Goal: Navigation & Orientation: Find specific page/section

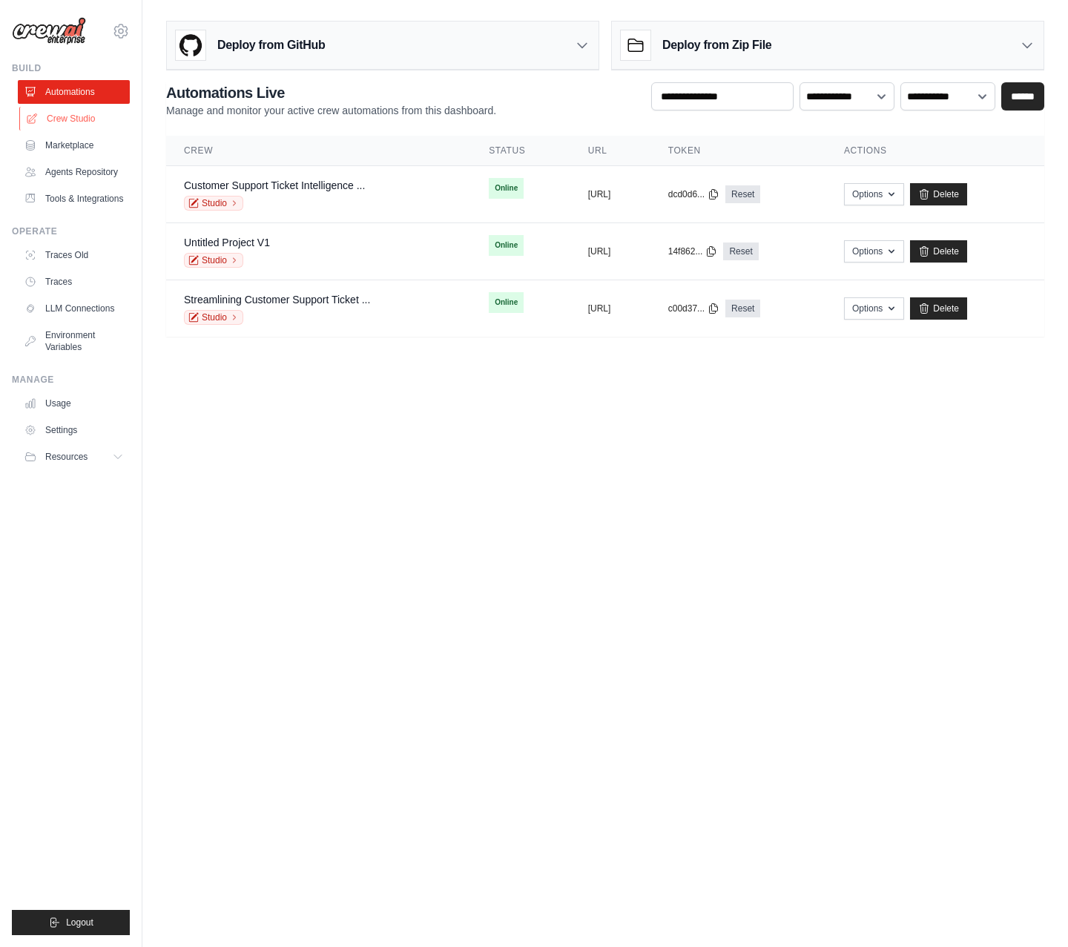
click at [39, 116] on link "Crew Studio" at bounding box center [75, 119] width 112 height 24
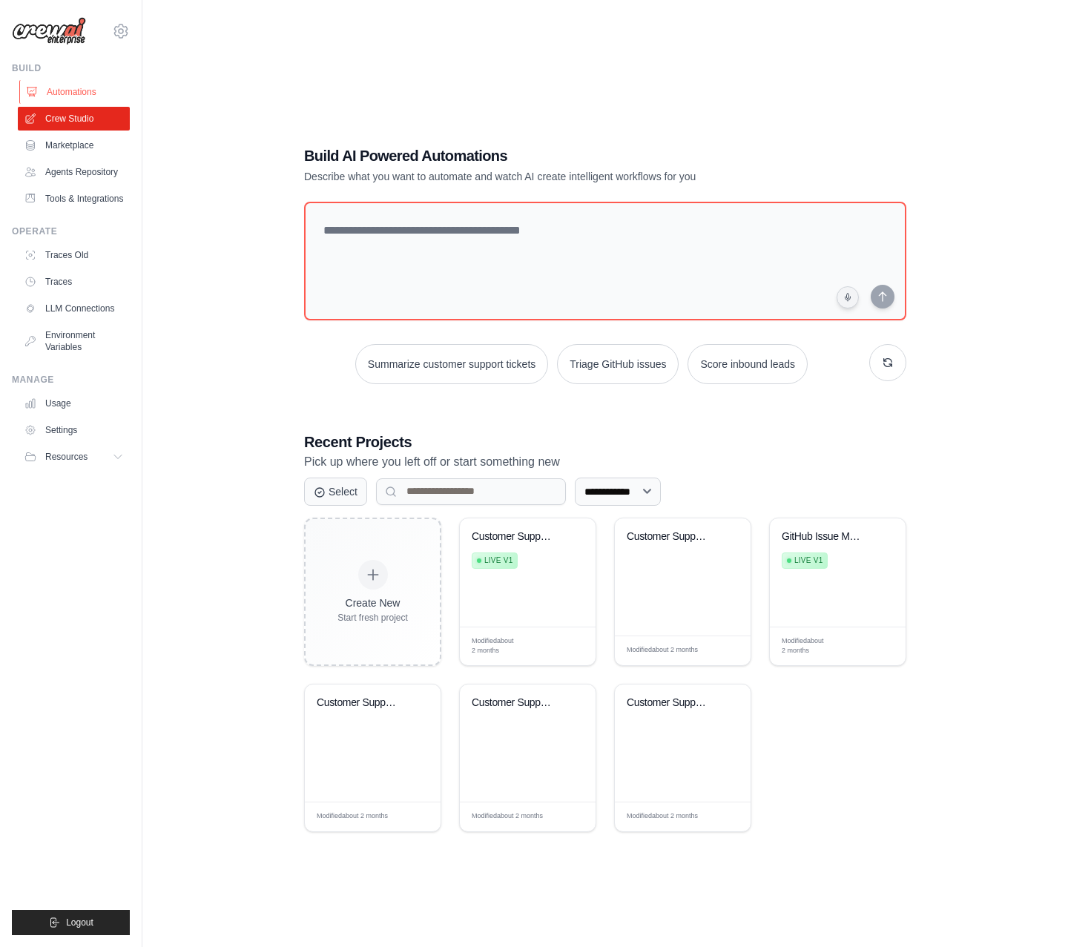
click at [79, 90] on link "Automations" at bounding box center [75, 92] width 112 height 24
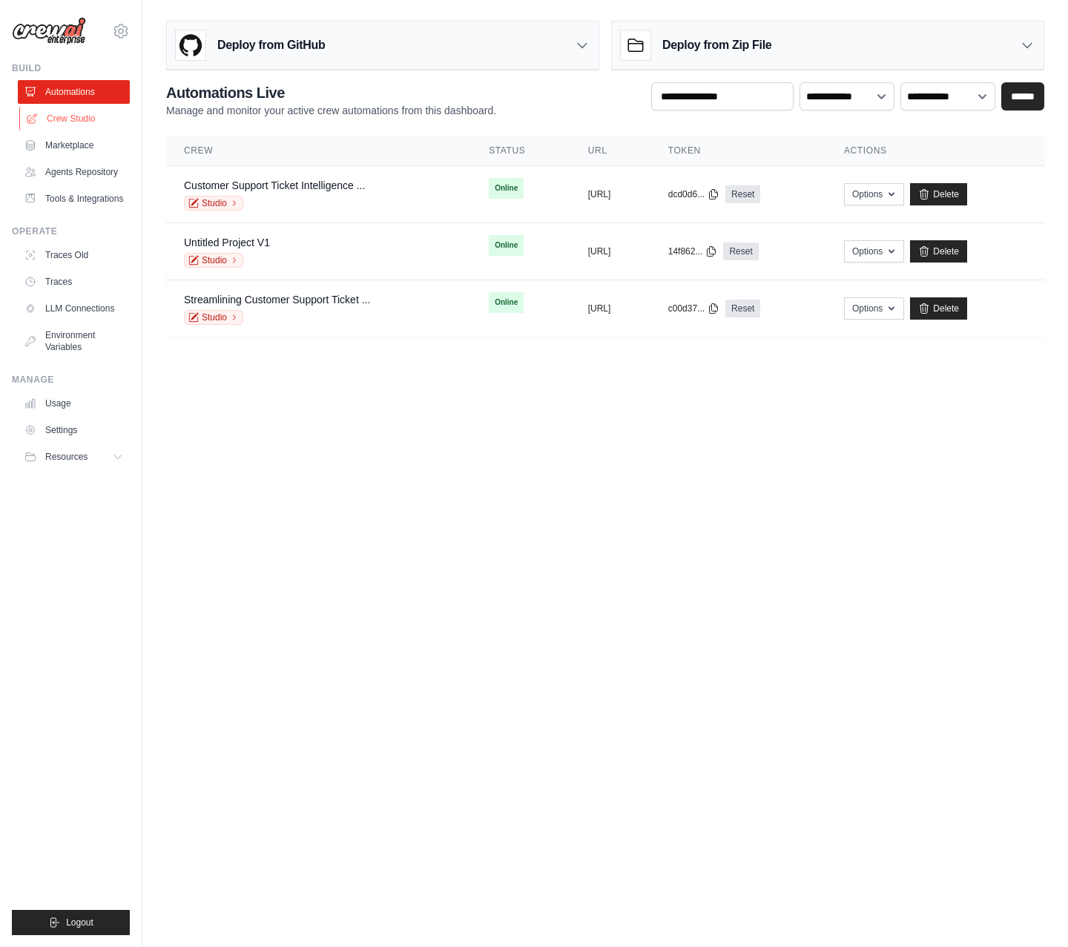
click at [76, 119] on link "Crew Studio" at bounding box center [75, 119] width 112 height 24
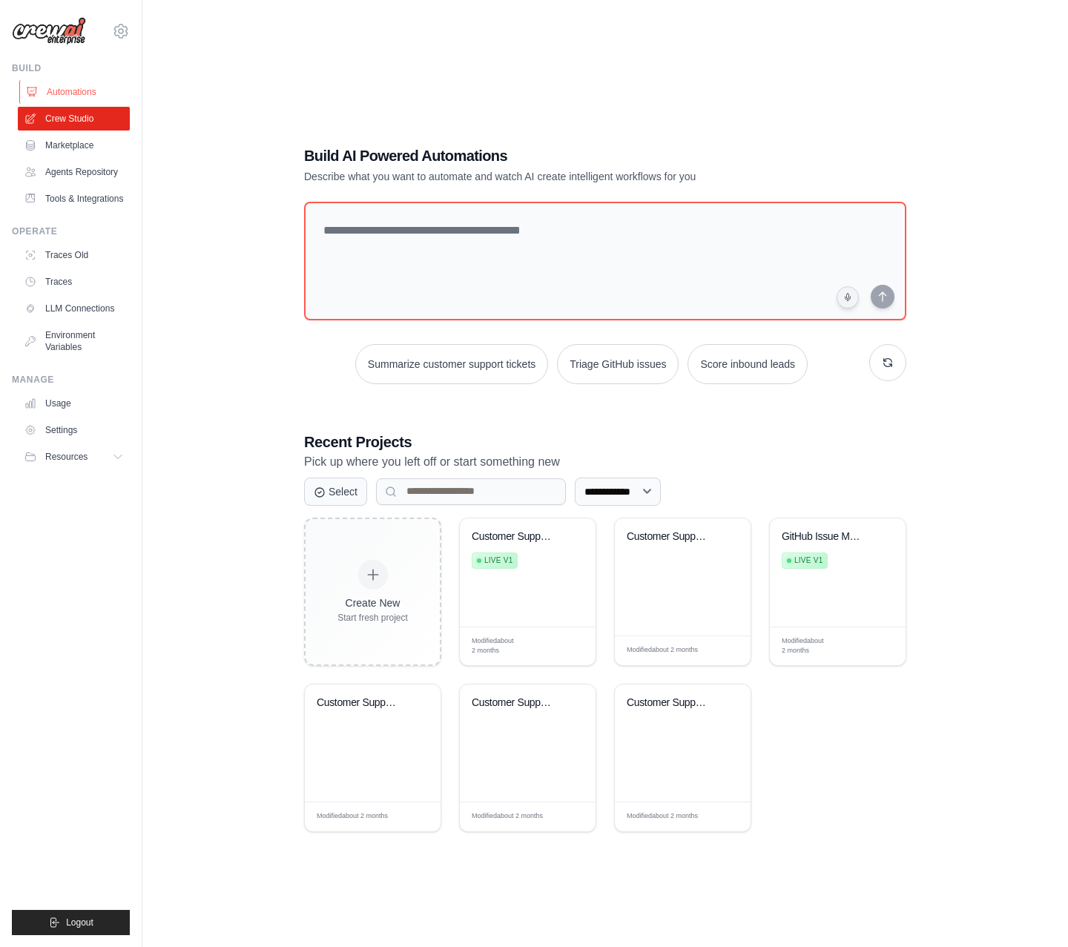
click at [76, 98] on link "Automations" at bounding box center [75, 92] width 112 height 24
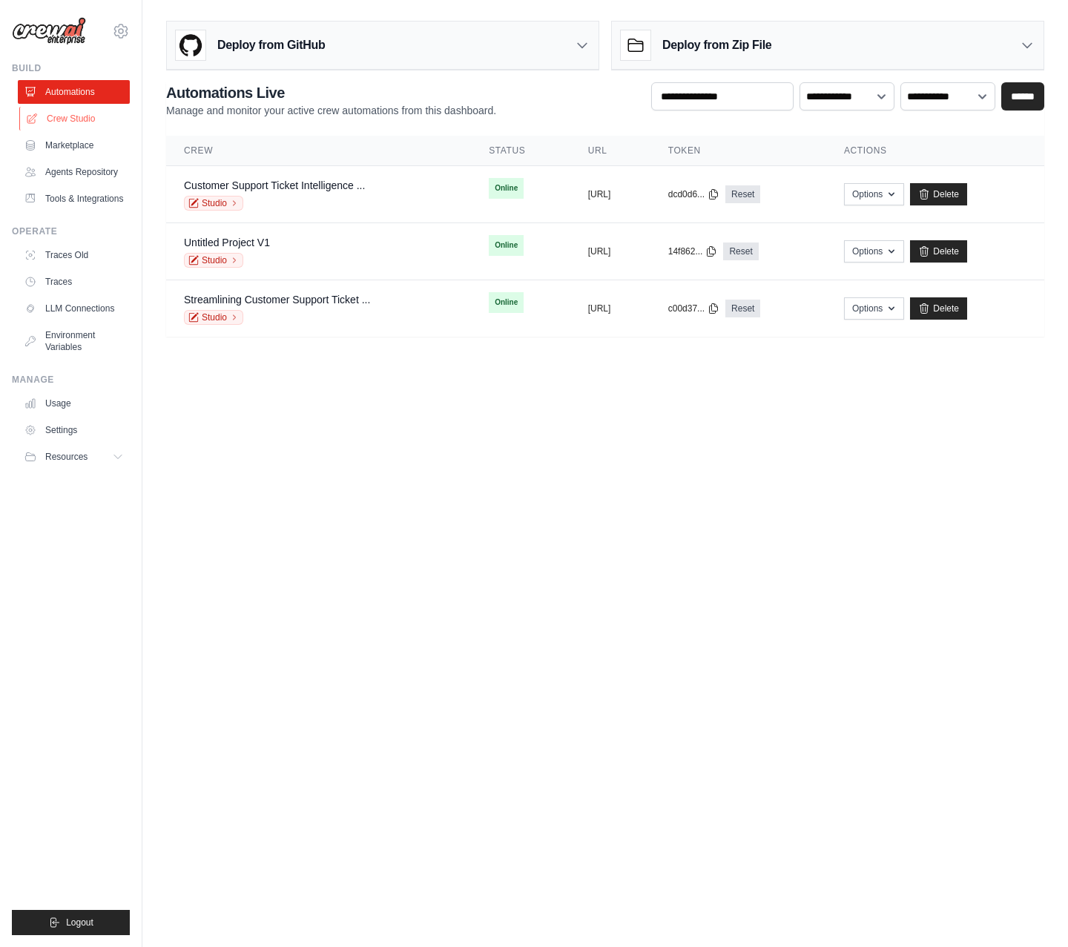
click at [70, 116] on link "Crew Studio" at bounding box center [75, 119] width 112 height 24
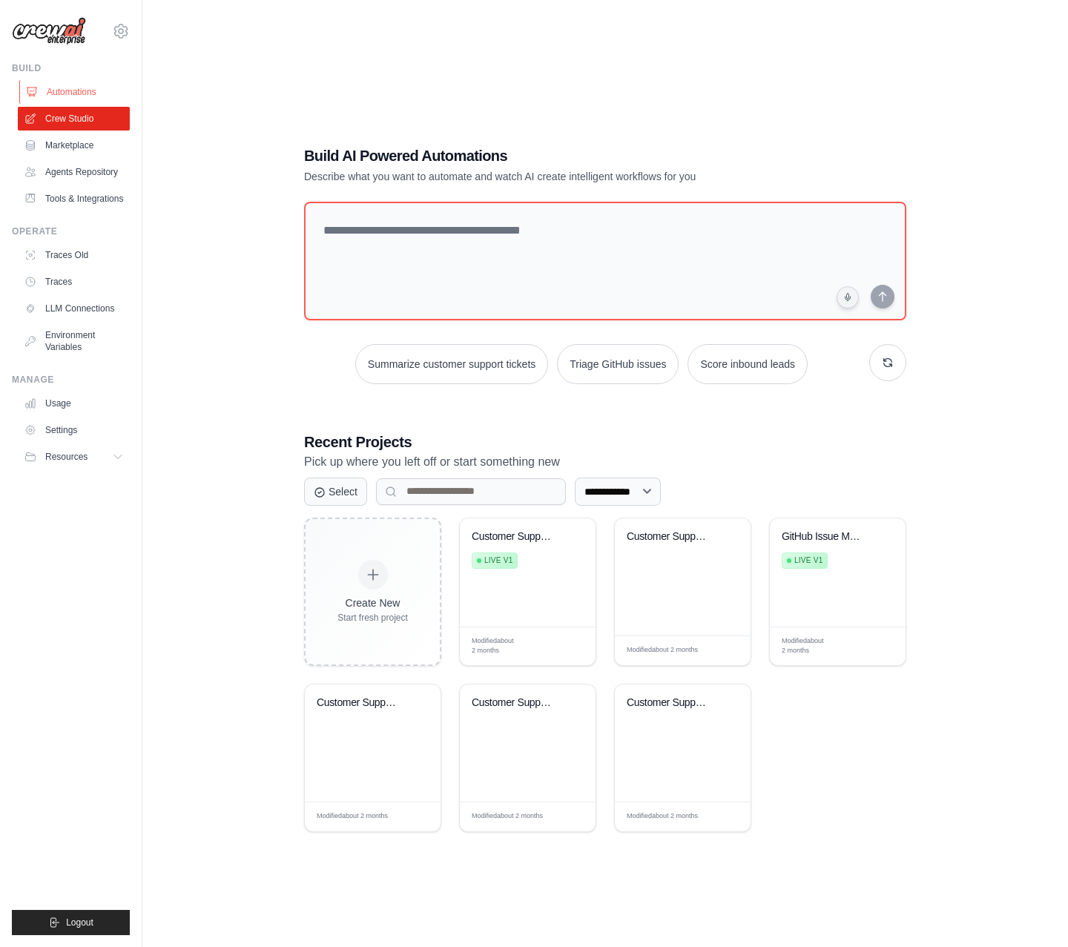
click at [32, 89] on icon at bounding box center [32, 92] width 12 height 12
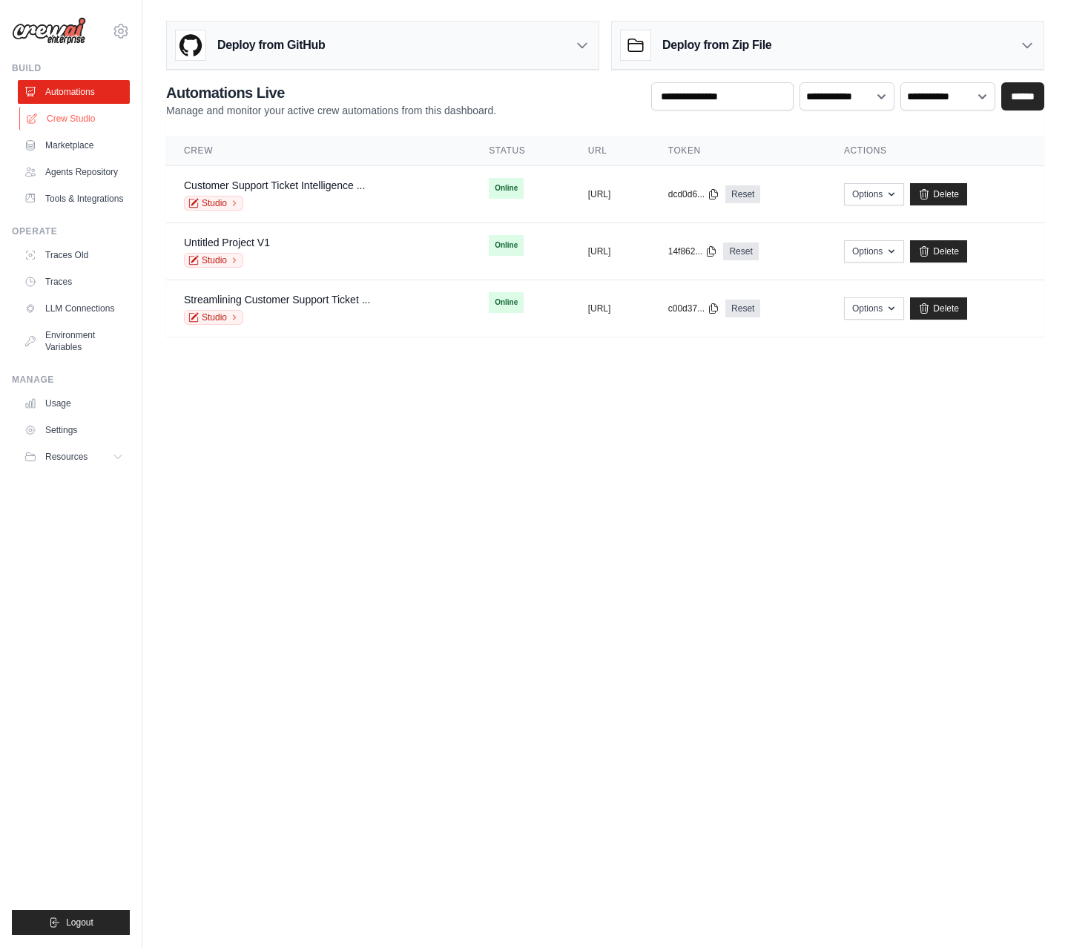
click at [68, 114] on link "Crew Studio" at bounding box center [75, 119] width 112 height 24
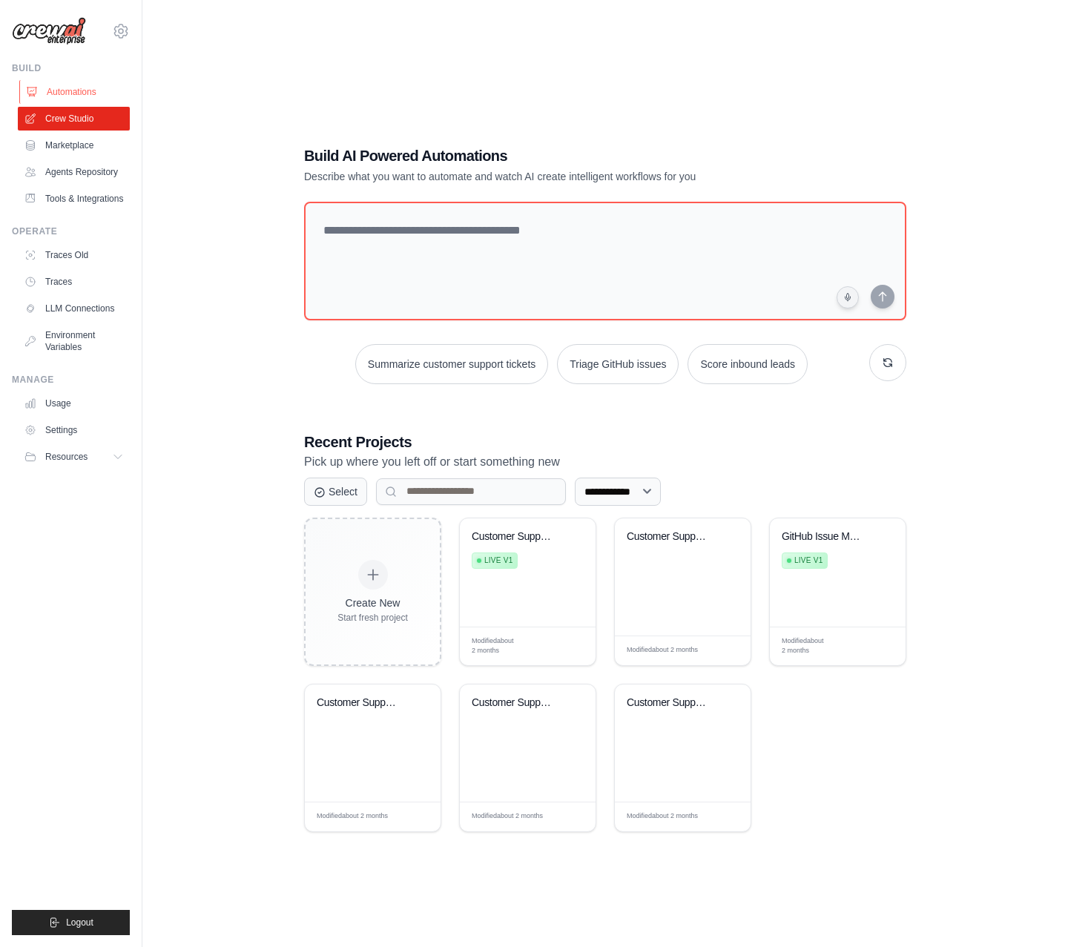
click at [74, 90] on link "Automations" at bounding box center [75, 92] width 112 height 24
